Goal: Find specific page/section: Find specific page/section

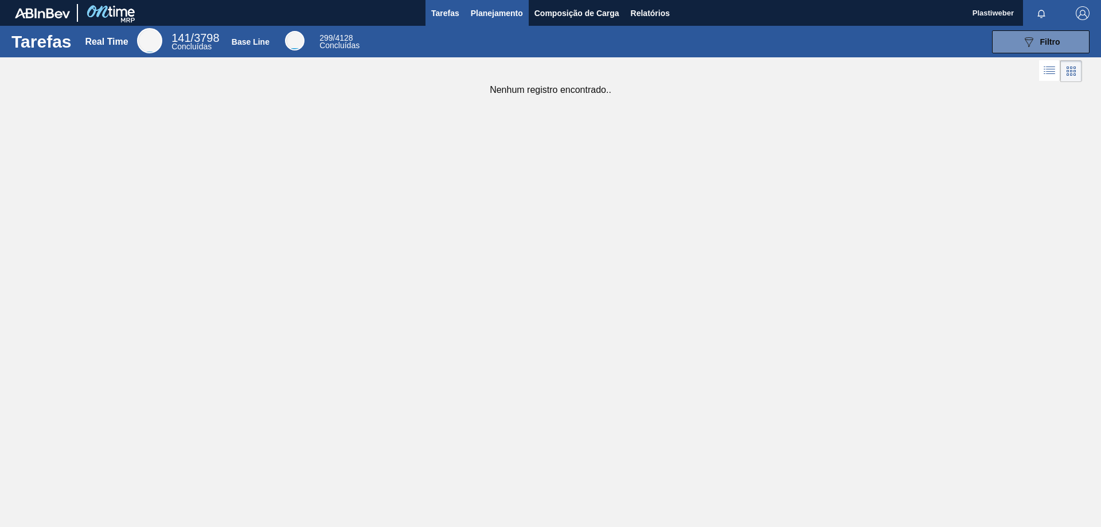
click at [498, 13] on span "Planejamento" at bounding box center [497, 13] width 52 height 14
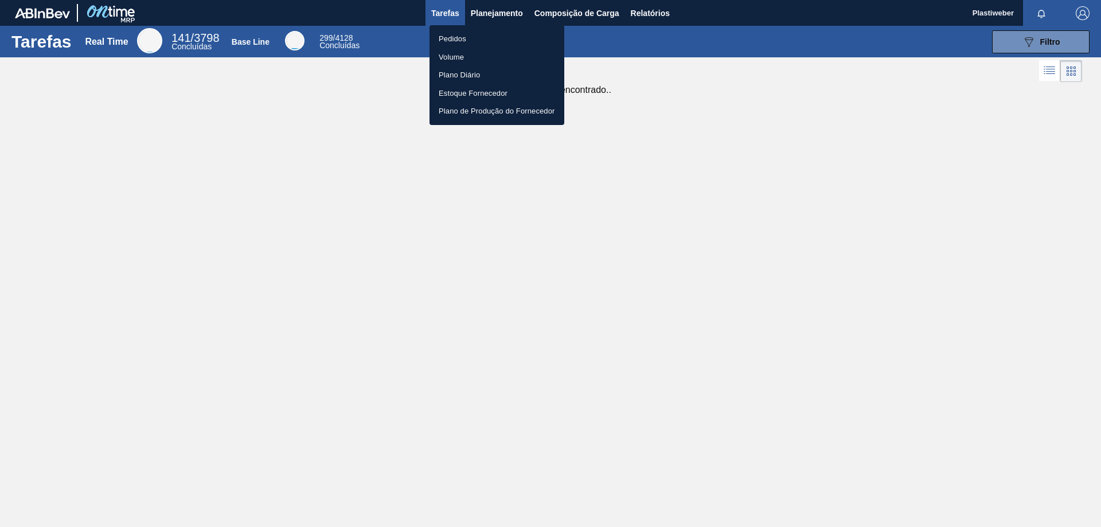
click at [476, 38] on li "Pedidos" at bounding box center [497, 39] width 135 height 18
